Goal: Task Accomplishment & Management: Use online tool/utility

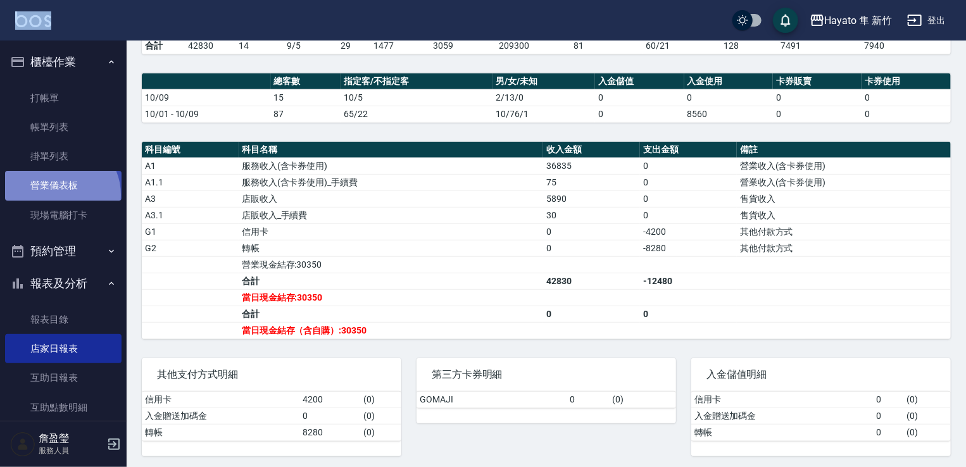
click at [58, 194] on link "營業儀表板" at bounding box center [63, 185] width 117 height 29
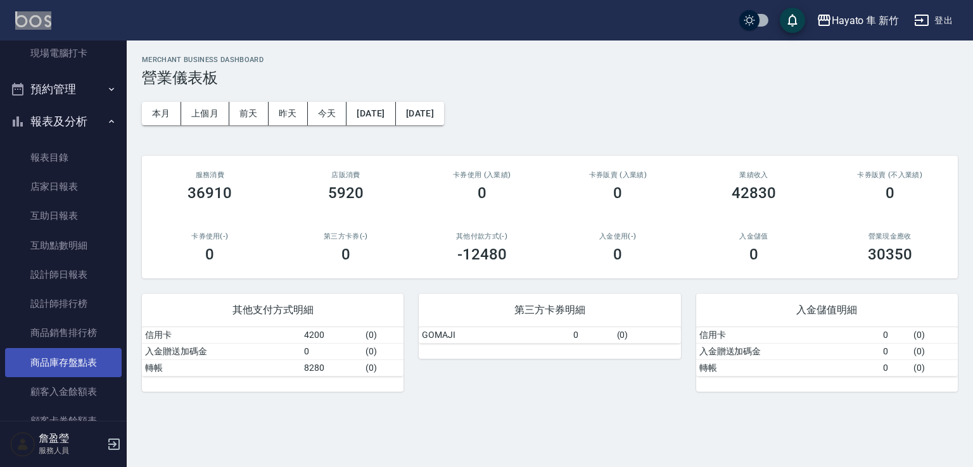
scroll to position [253, 0]
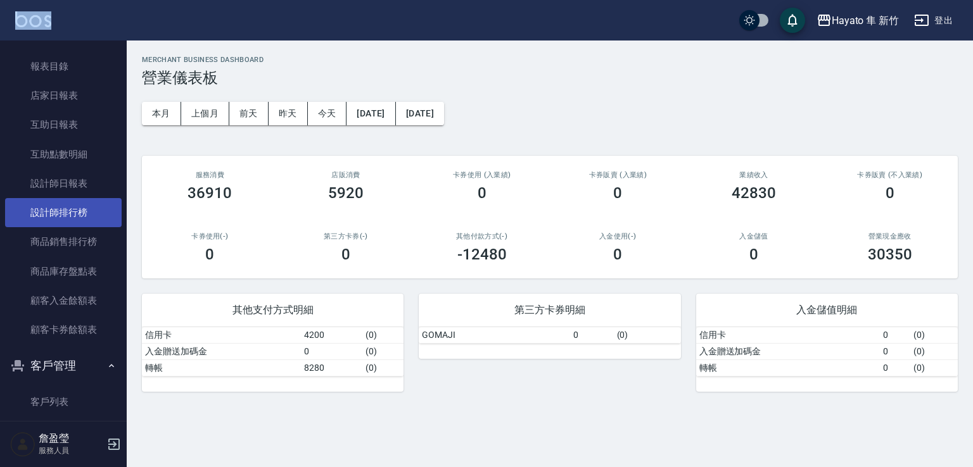
click at [71, 217] on link "設計師排行榜" at bounding box center [63, 212] width 117 height 29
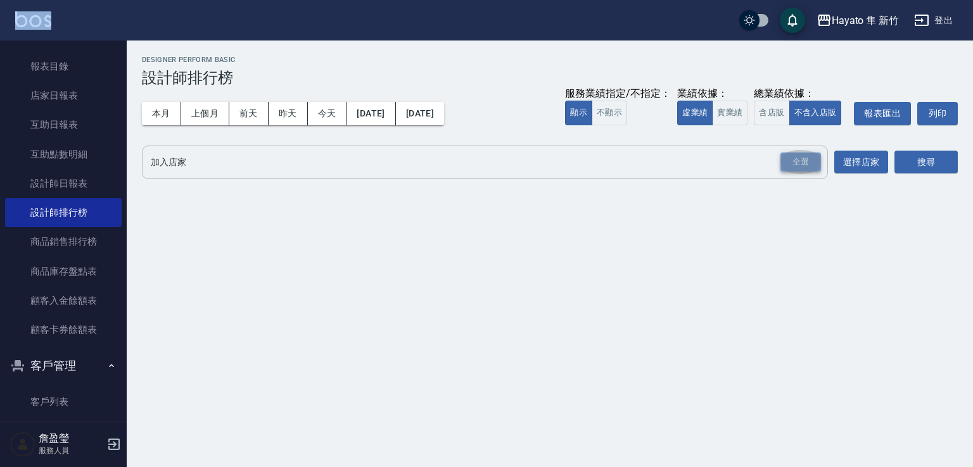
click at [808, 160] on div "全選" at bounding box center [800, 163] width 41 height 20
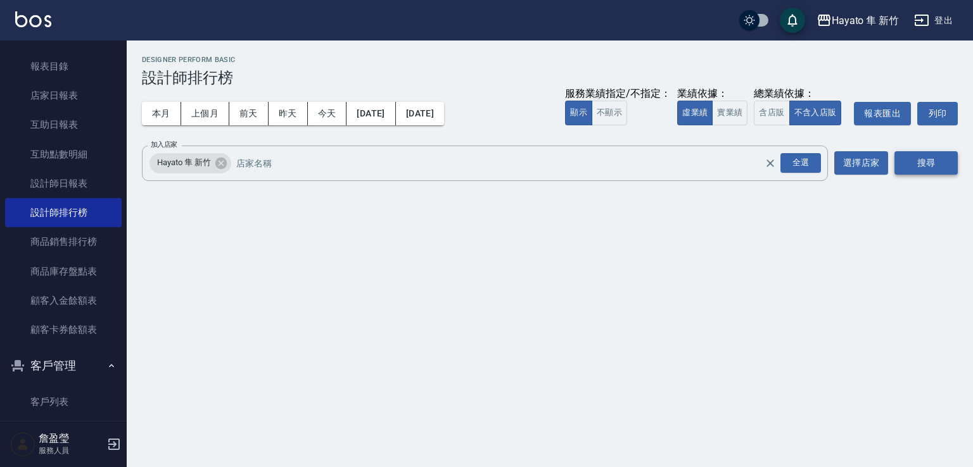
click at [904, 158] on button "搜尋" at bounding box center [925, 162] width 63 height 23
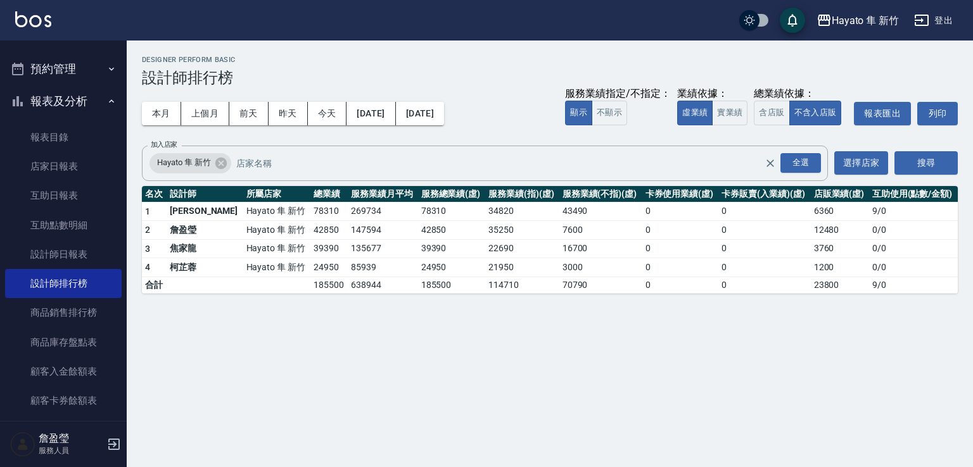
scroll to position [127, 0]
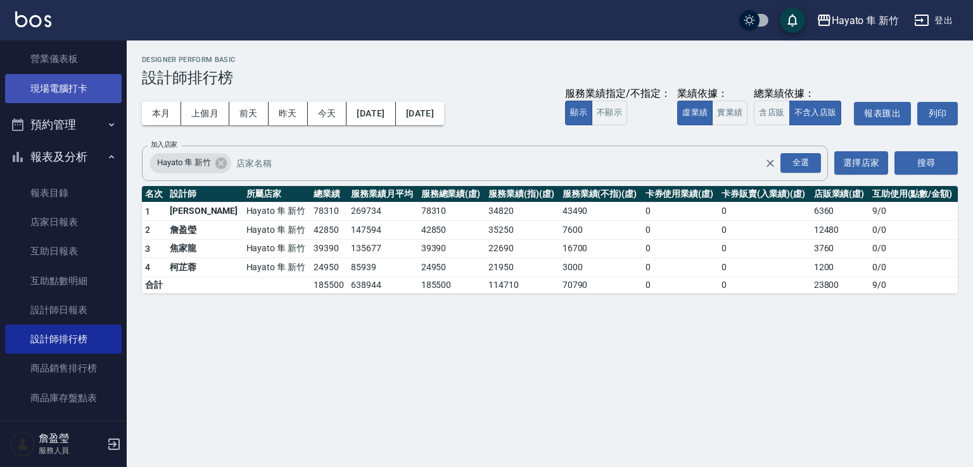
click at [77, 95] on link "現場電腦打卡" at bounding box center [63, 88] width 117 height 29
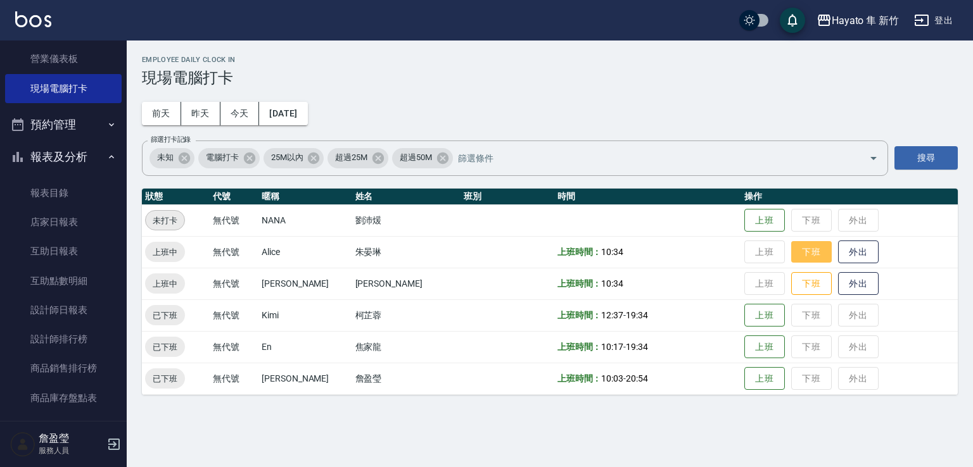
click at [791, 248] on button "下班" at bounding box center [811, 252] width 41 height 22
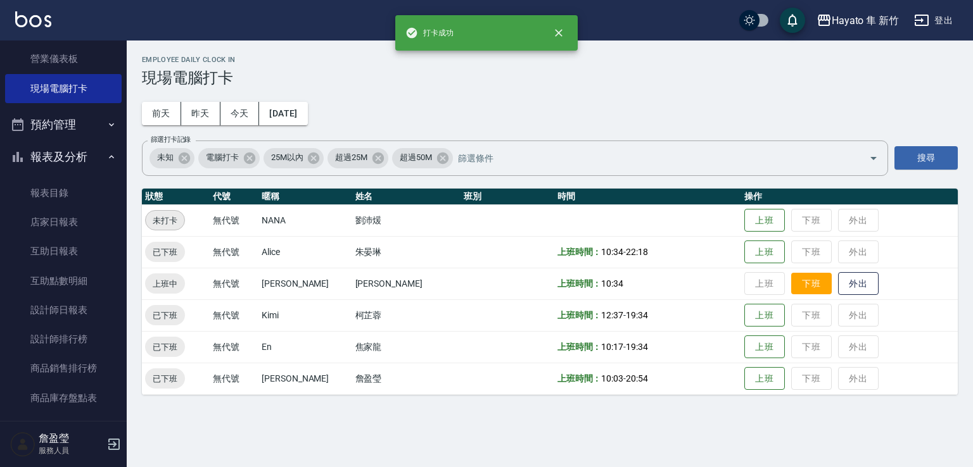
click at [801, 291] on button "下班" at bounding box center [811, 284] width 41 height 22
